Goal: Task Accomplishment & Management: Manage account settings

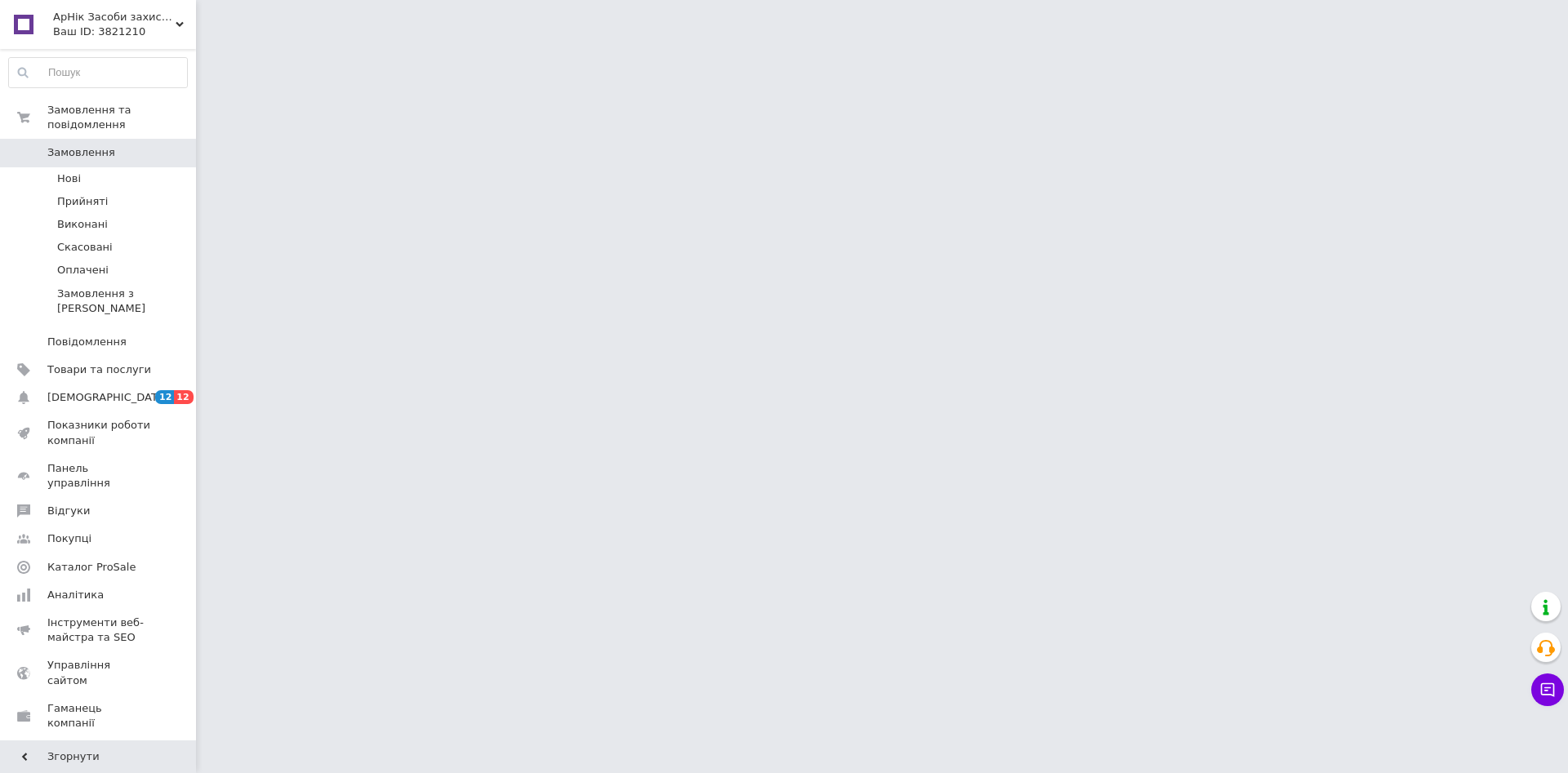
scroll to position [22, 0]
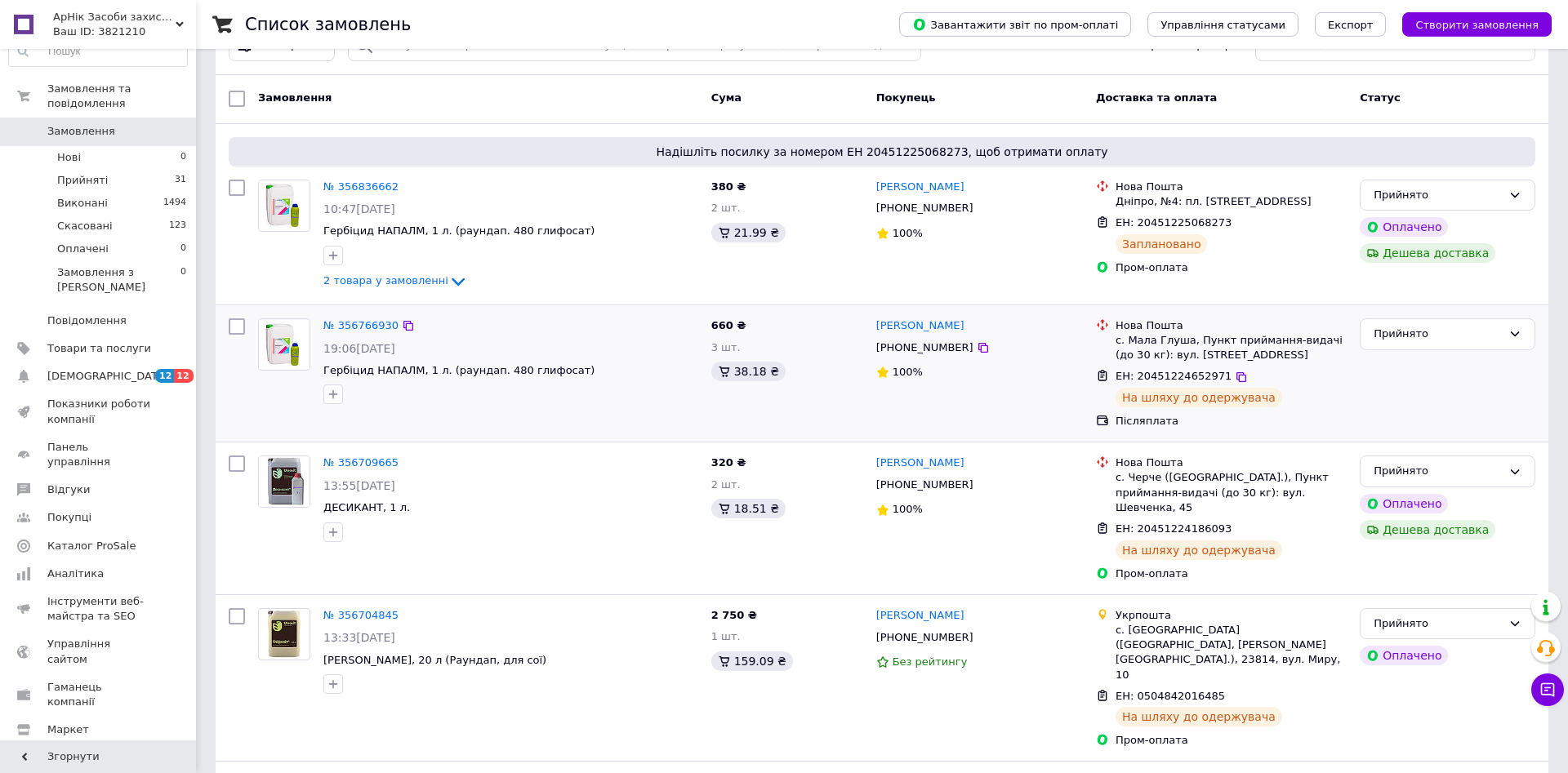
scroll to position [83, 0]
